Goal: Navigation & Orientation: Find specific page/section

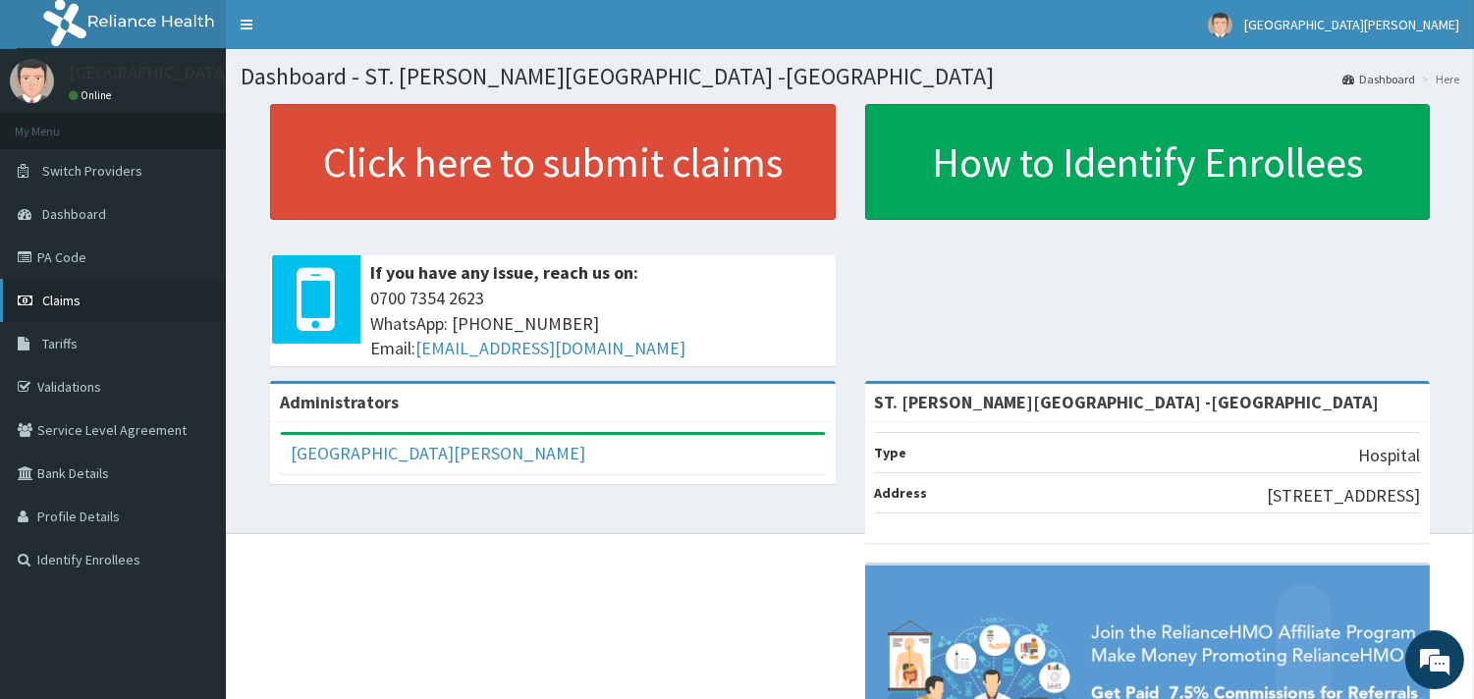
click at [82, 310] on link "Claims" at bounding box center [113, 300] width 226 height 43
click at [90, 295] on link "Claims" at bounding box center [113, 300] width 226 height 43
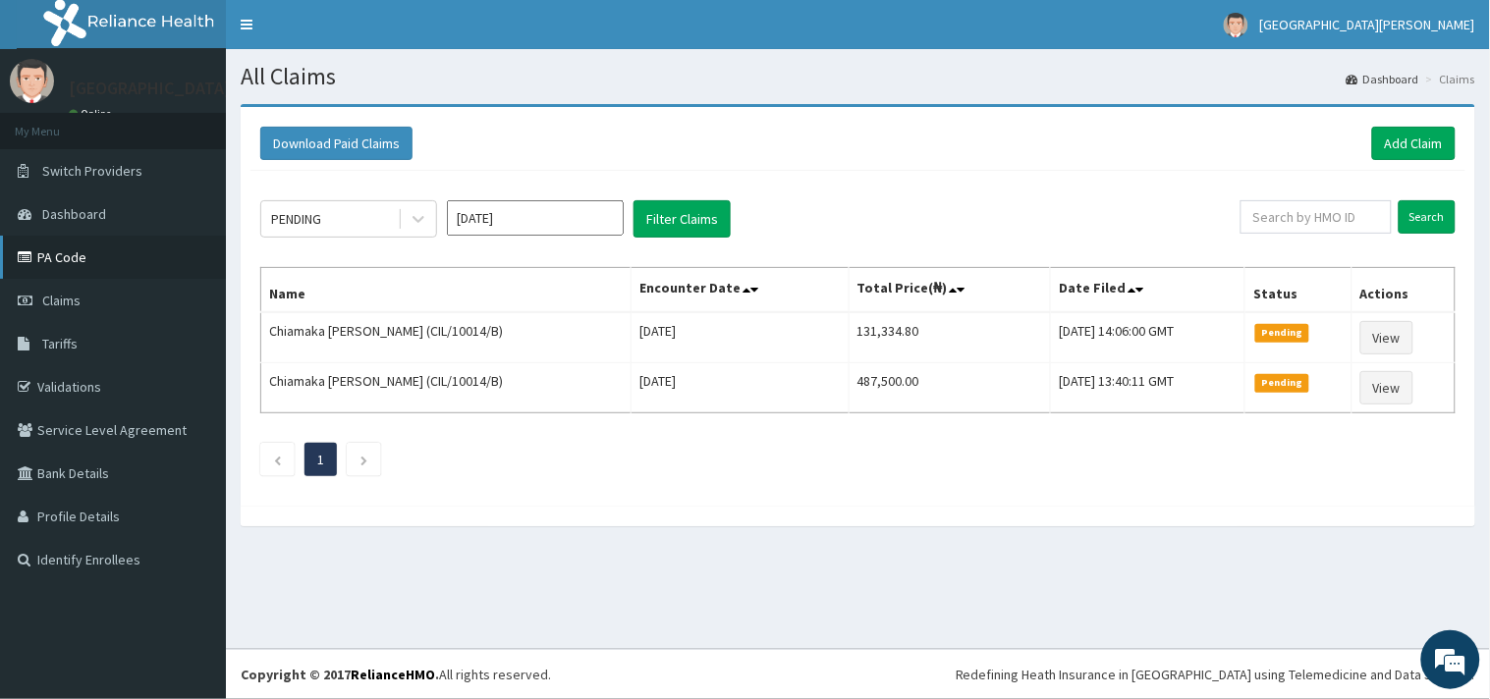
click at [84, 269] on link "PA Code" at bounding box center [113, 257] width 226 height 43
